Goal: Transaction & Acquisition: Purchase product/service

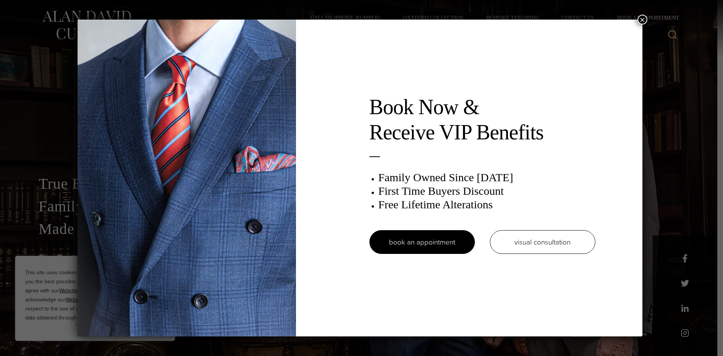
click at [644, 20] on button "×" at bounding box center [643, 20] width 10 height 10
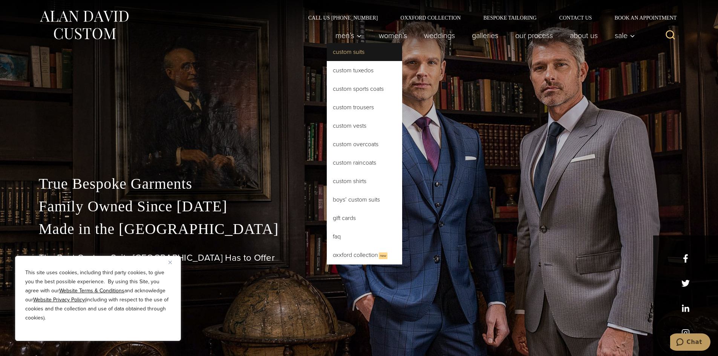
click at [356, 55] on link "Custom Suits" at bounding box center [364, 52] width 75 height 18
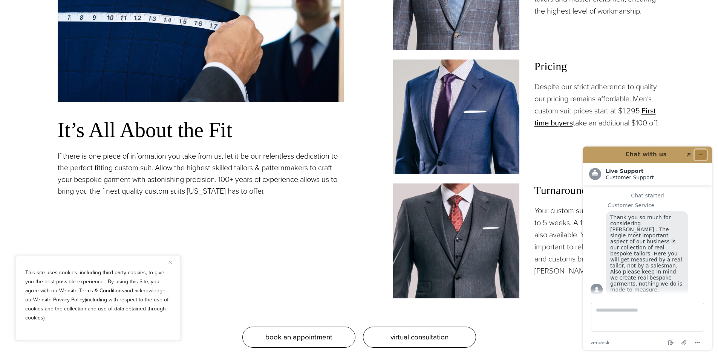
click at [703, 154] on button "Minimize widget" at bounding box center [700, 155] width 12 height 11
